Goal: Task Accomplishment & Management: Manage account settings

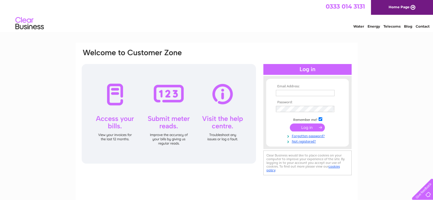
type input "christine@baileyandsons.co.uk"
click at [311, 127] on input "submit" at bounding box center [307, 128] width 35 height 8
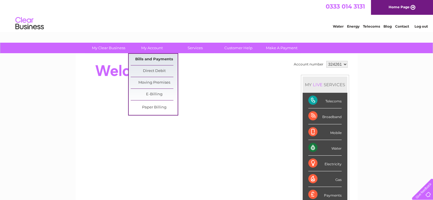
click at [146, 58] on link "Bills and Payments" at bounding box center [154, 59] width 47 height 11
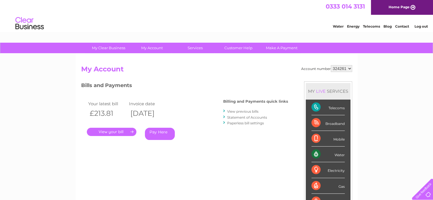
click at [105, 132] on link "." at bounding box center [112, 132] width 50 height 8
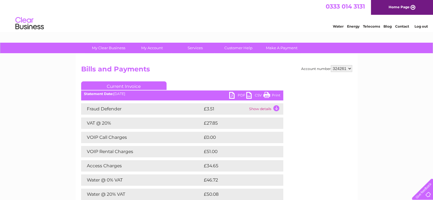
click at [232, 95] on link "PDF" at bounding box center [237, 96] width 17 height 8
